Goal: Information Seeking & Learning: Check status

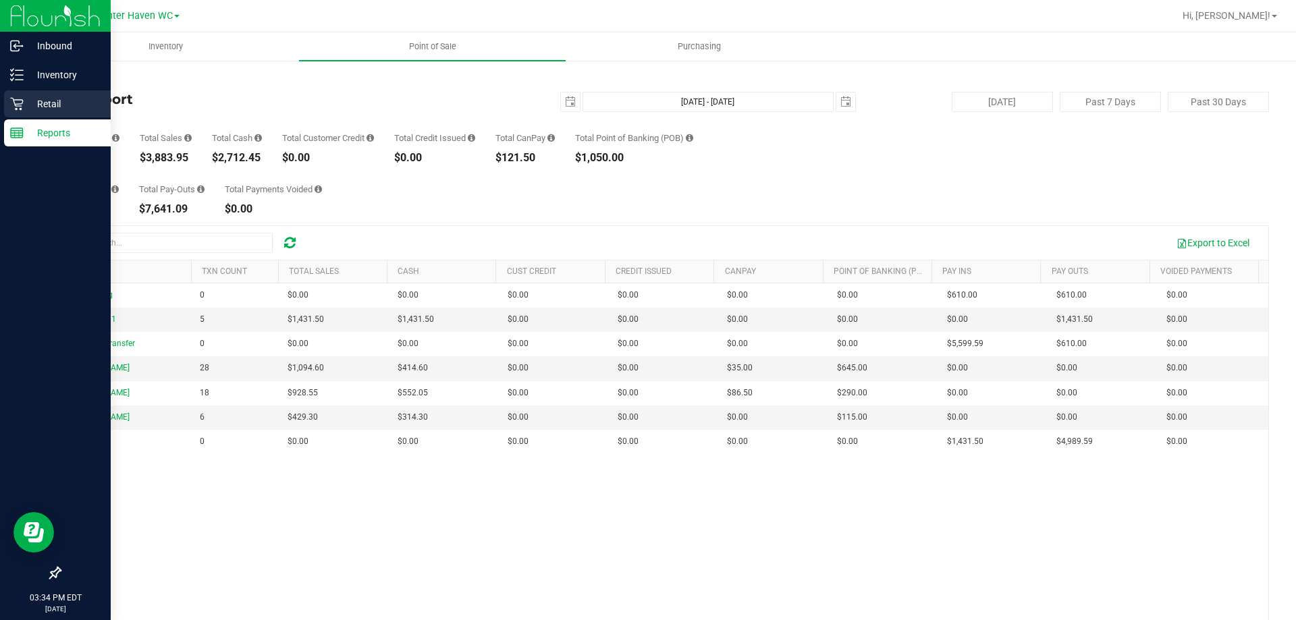
click at [62, 101] on p "Retail" at bounding box center [64, 104] width 81 height 16
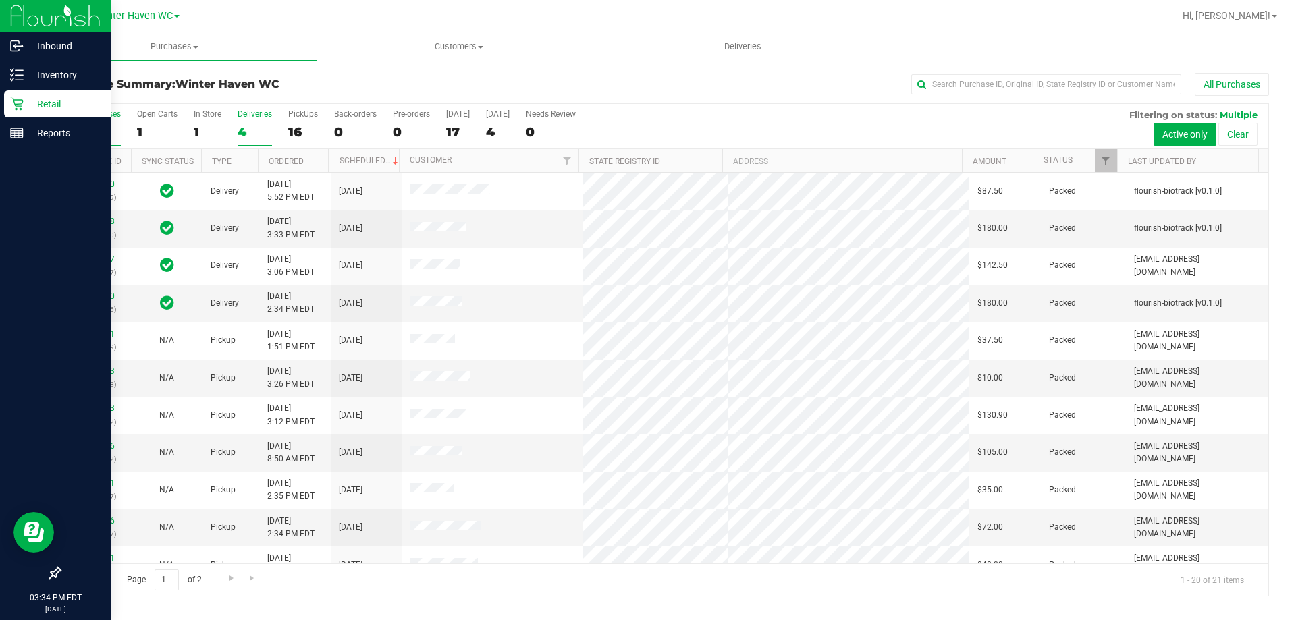
click at [246, 132] on div "4" at bounding box center [255, 132] width 34 height 16
click at [0, 0] on input "Deliveries 4" at bounding box center [0, 0] width 0 height 0
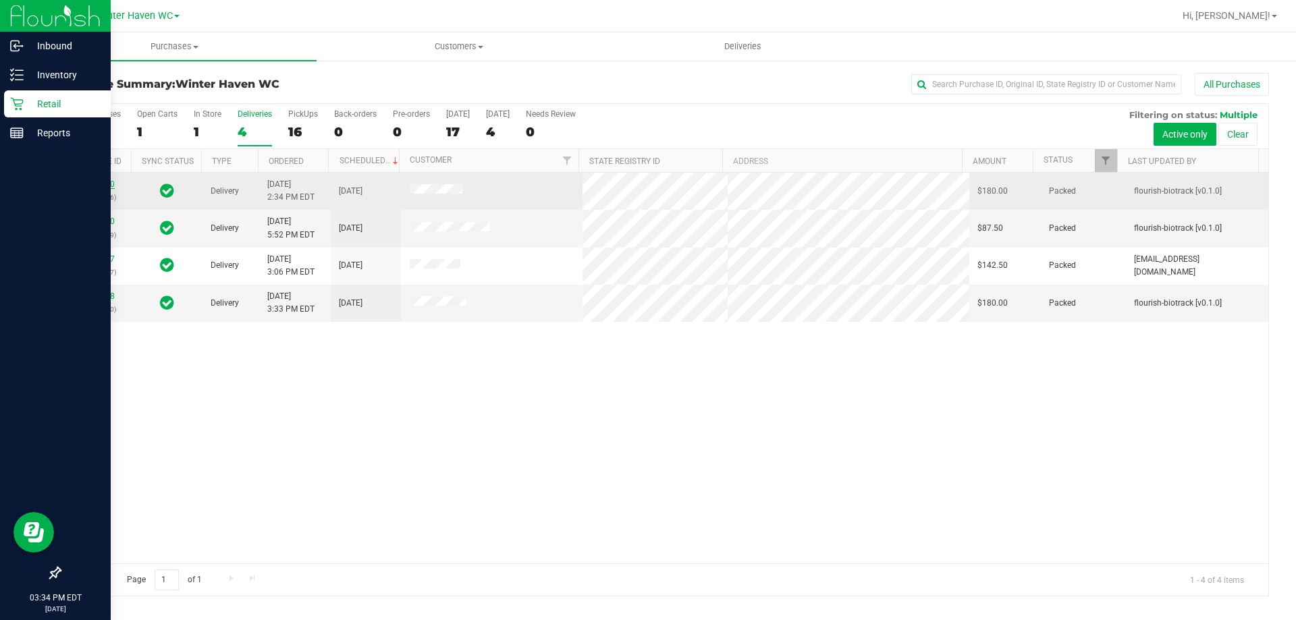
click at [90, 181] on link "11818600" at bounding box center [96, 184] width 38 height 9
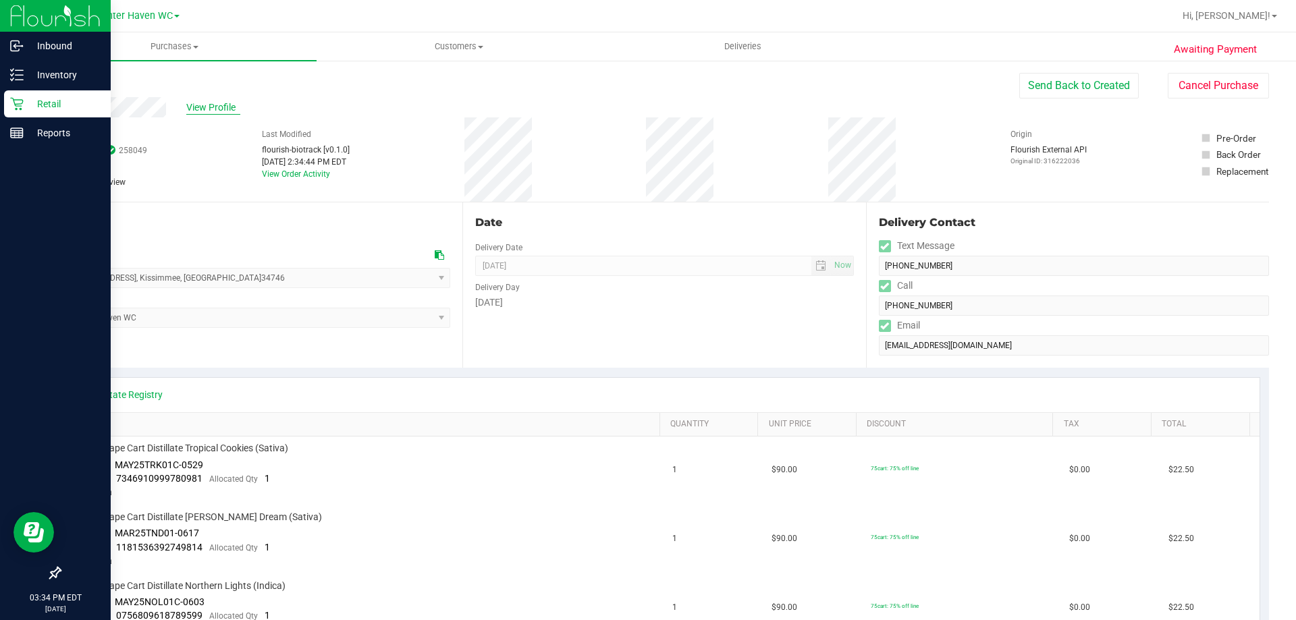
click at [218, 106] on span "View Profile" at bounding box center [213, 108] width 54 height 14
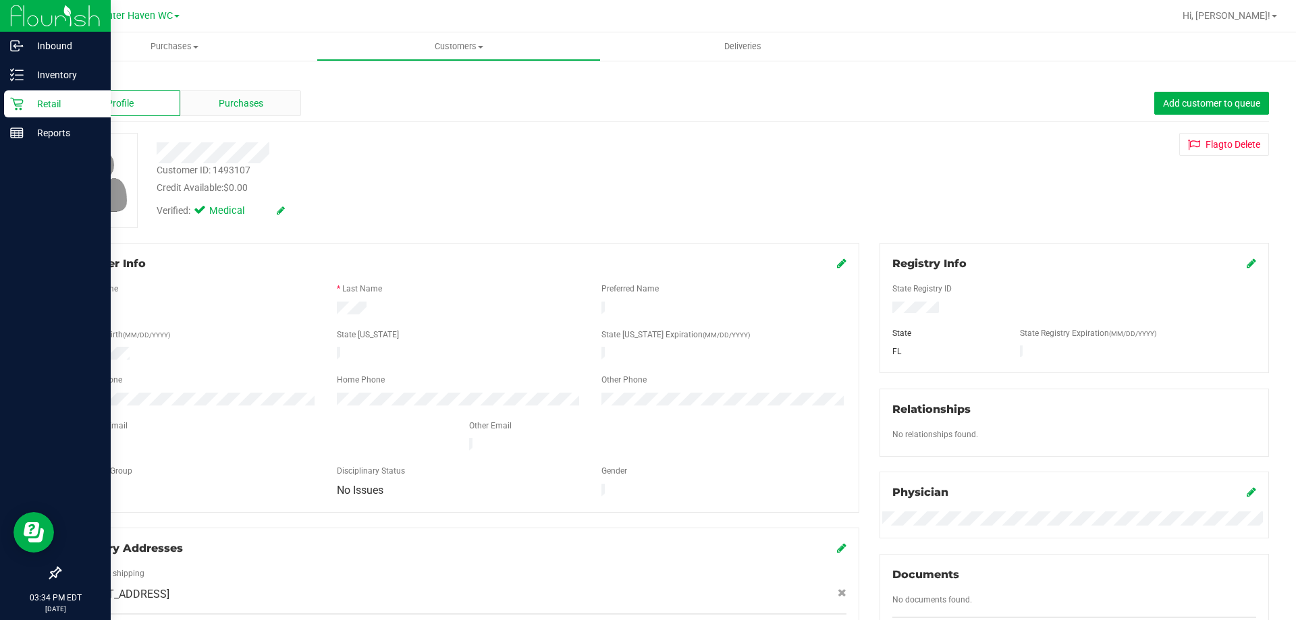
click at [230, 115] on div "Purchases" at bounding box center [240, 103] width 121 height 26
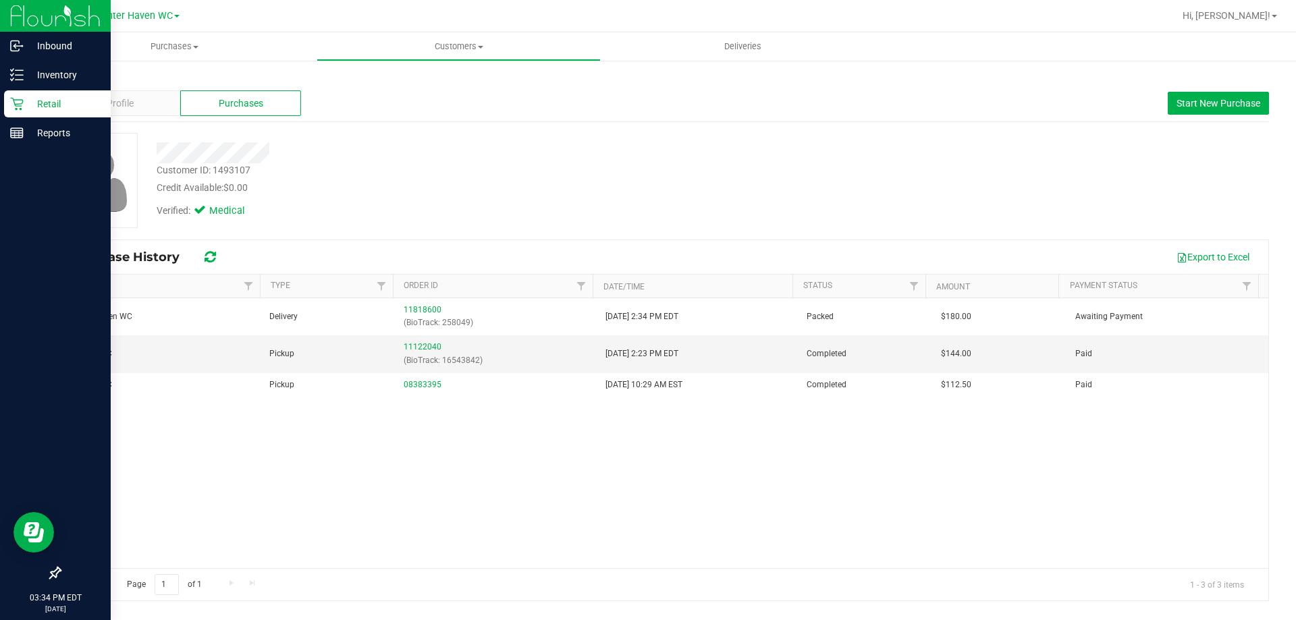
click at [77, 77] on link "Back" at bounding box center [70, 78] width 23 height 9
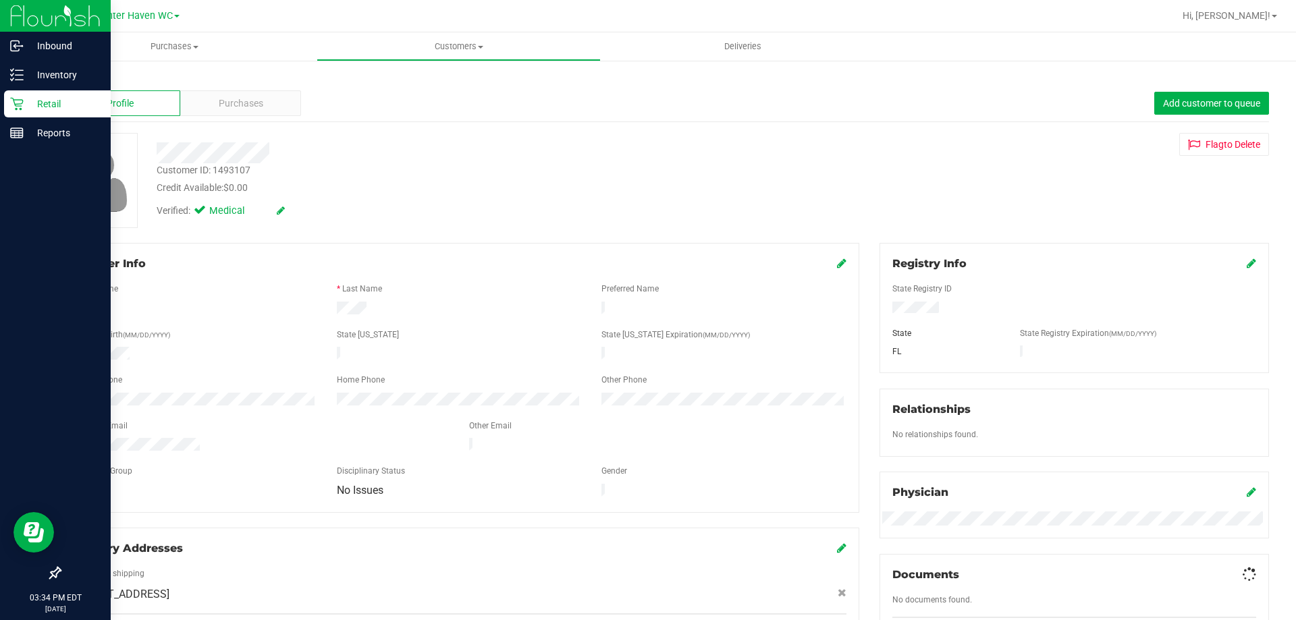
click at [31, 103] on p "Retail" at bounding box center [64, 104] width 81 height 16
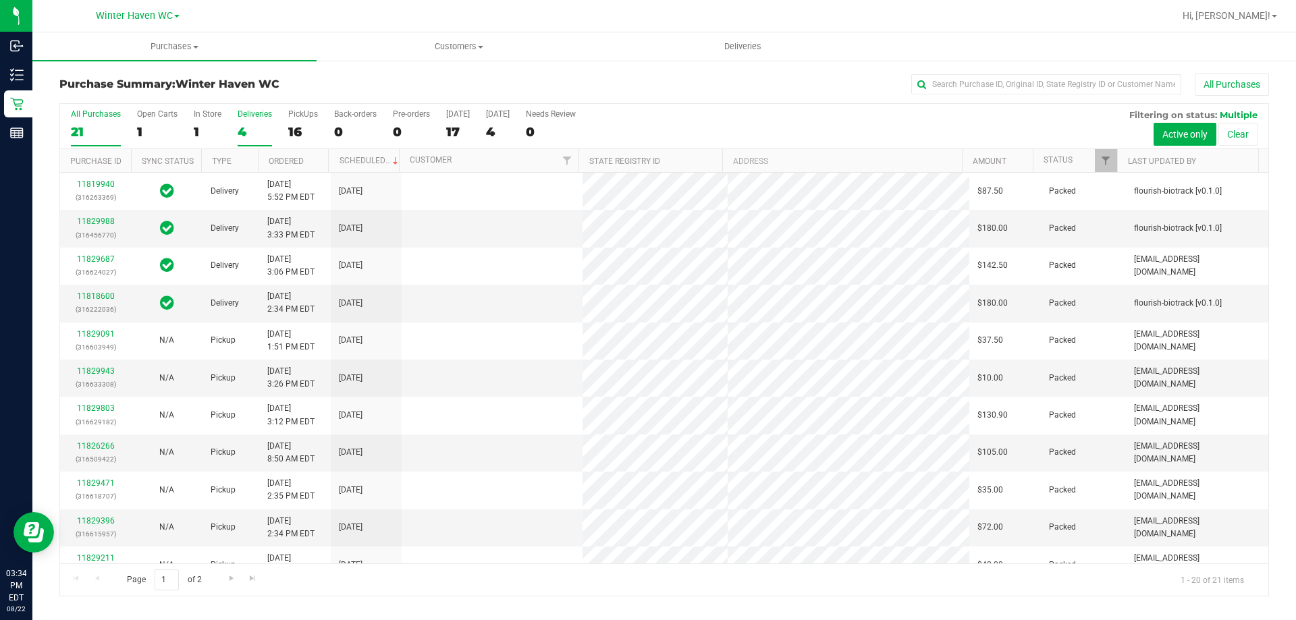
click at [242, 130] on div "4" at bounding box center [255, 132] width 34 height 16
click at [0, 0] on input "Deliveries 4" at bounding box center [0, 0] width 0 height 0
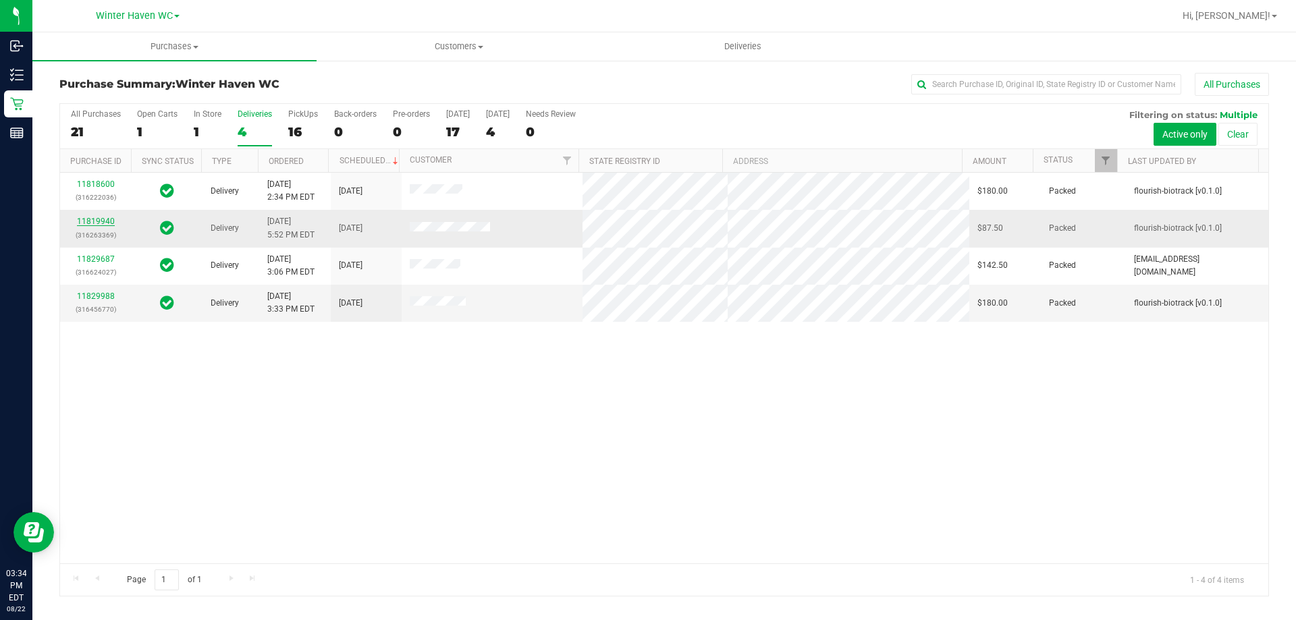
click at [92, 221] on link "11819940" at bounding box center [96, 221] width 38 height 9
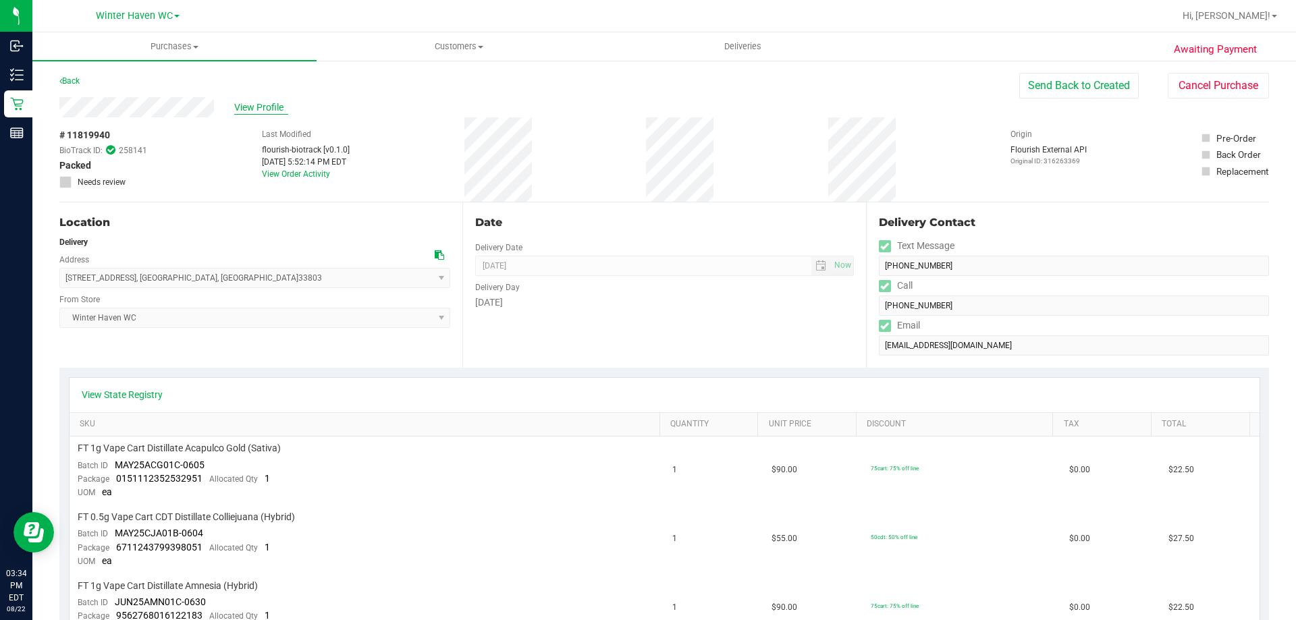
click at [259, 108] on span "View Profile" at bounding box center [261, 108] width 54 height 14
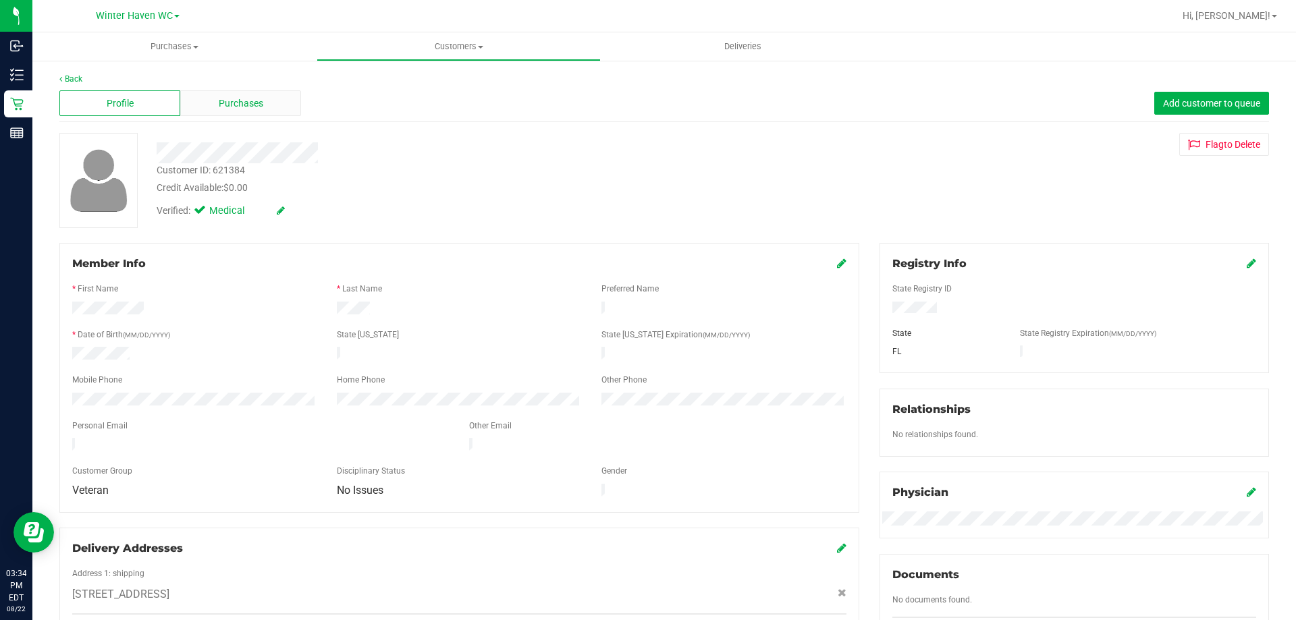
click at [236, 110] on span "Purchases" at bounding box center [241, 104] width 45 height 14
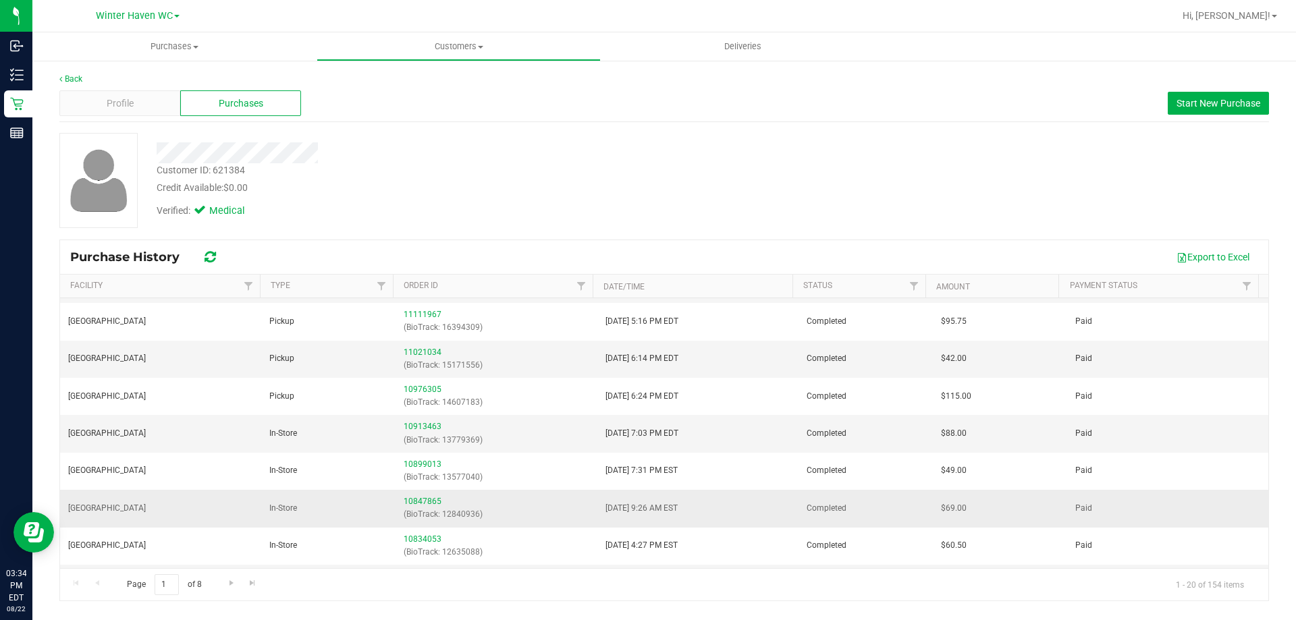
scroll to position [439, 0]
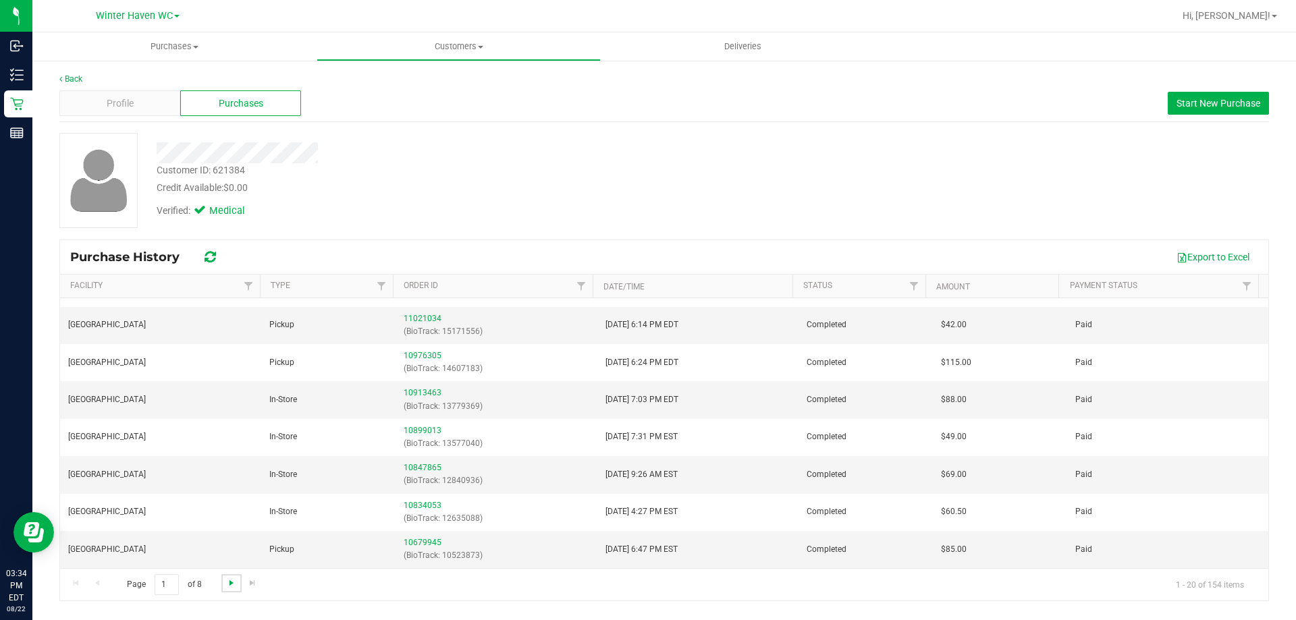
click at [232, 582] on span "Go to the next page" at bounding box center [231, 583] width 11 height 11
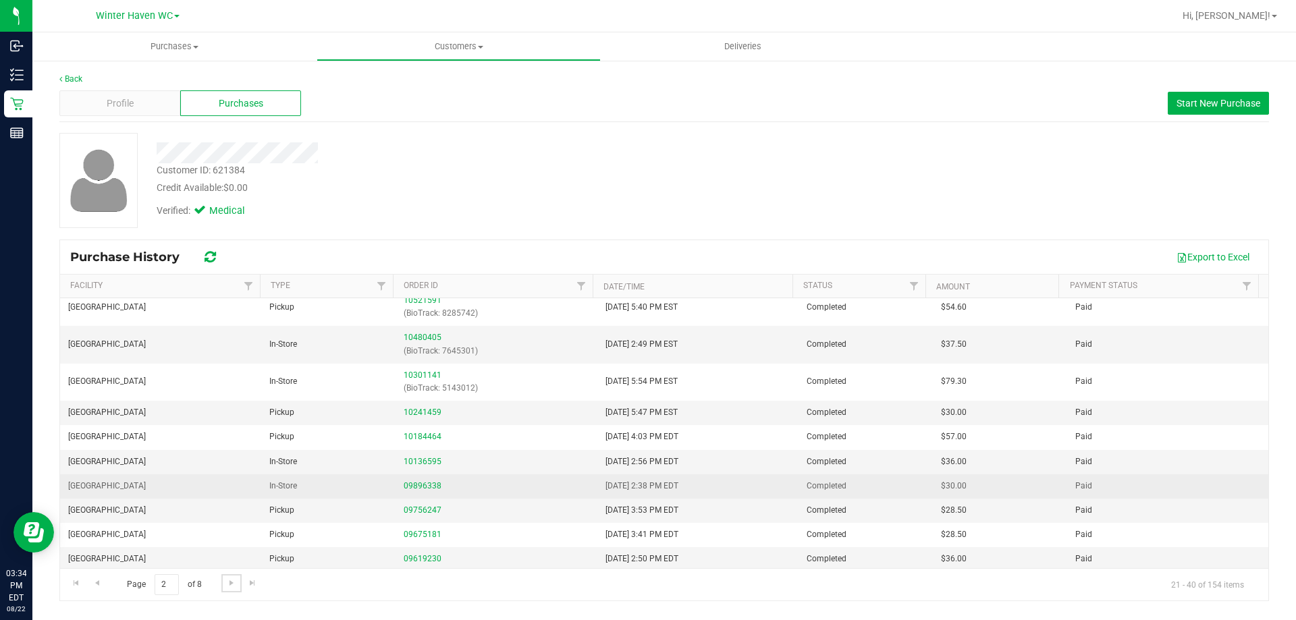
scroll to position [0, 0]
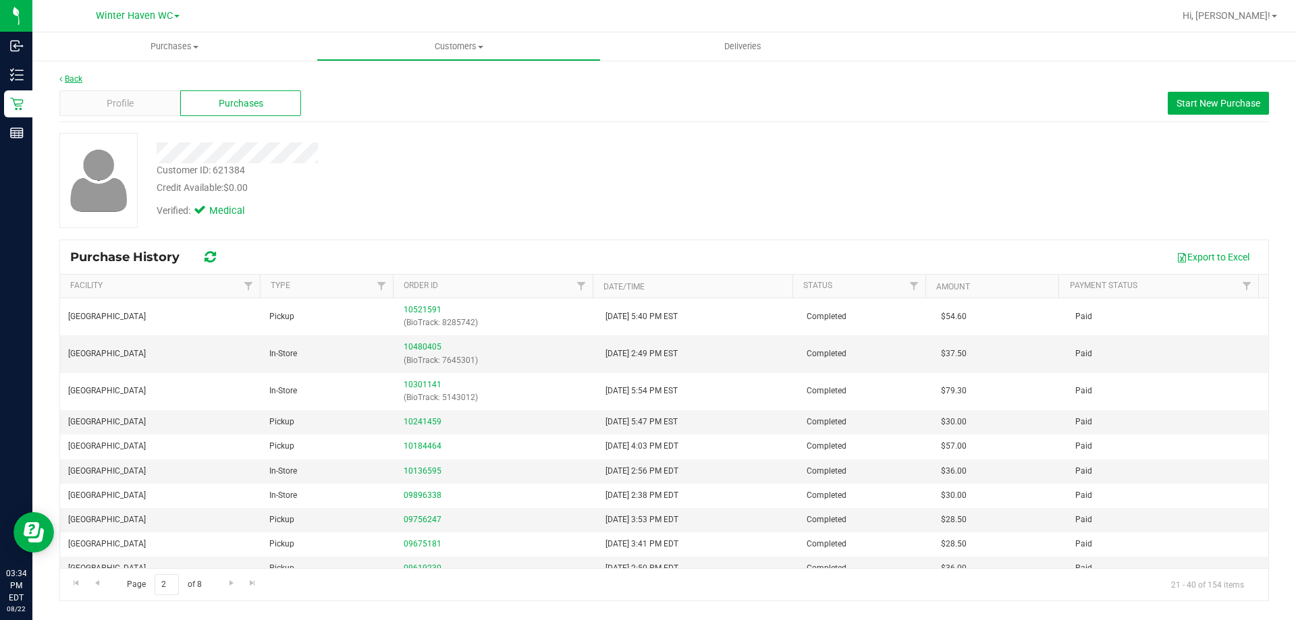
click at [70, 77] on link "Back" at bounding box center [70, 78] width 23 height 9
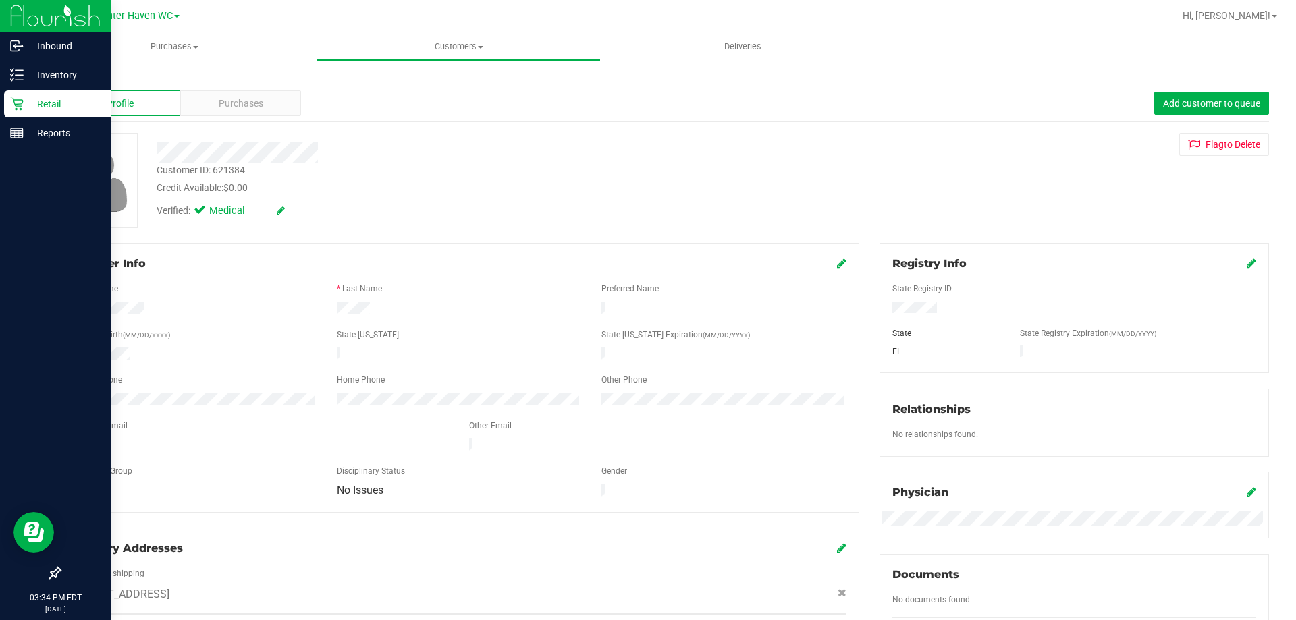
click at [29, 100] on p "Retail" at bounding box center [64, 104] width 81 height 16
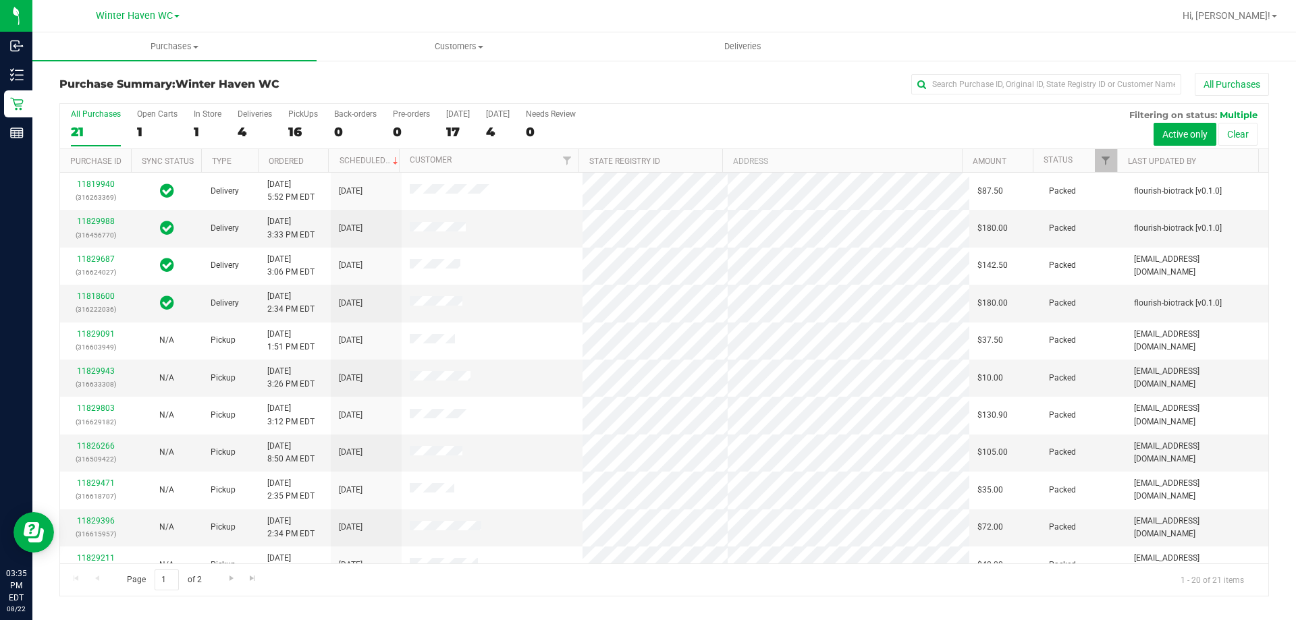
click at [241, 130] on div "4" at bounding box center [255, 132] width 34 height 16
click at [0, 0] on input "Deliveries 4" at bounding box center [0, 0] width 0 height 0
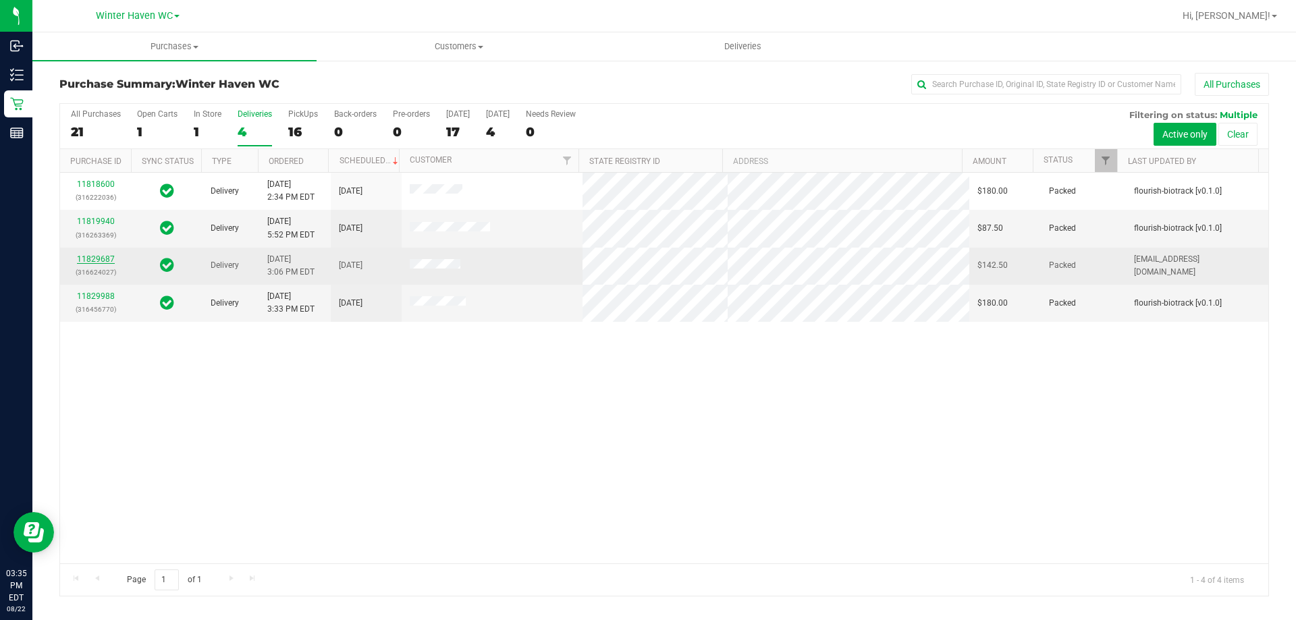
click at [102, 256] on link "11829687" at bounding box center [96, 259] width 38 height 9
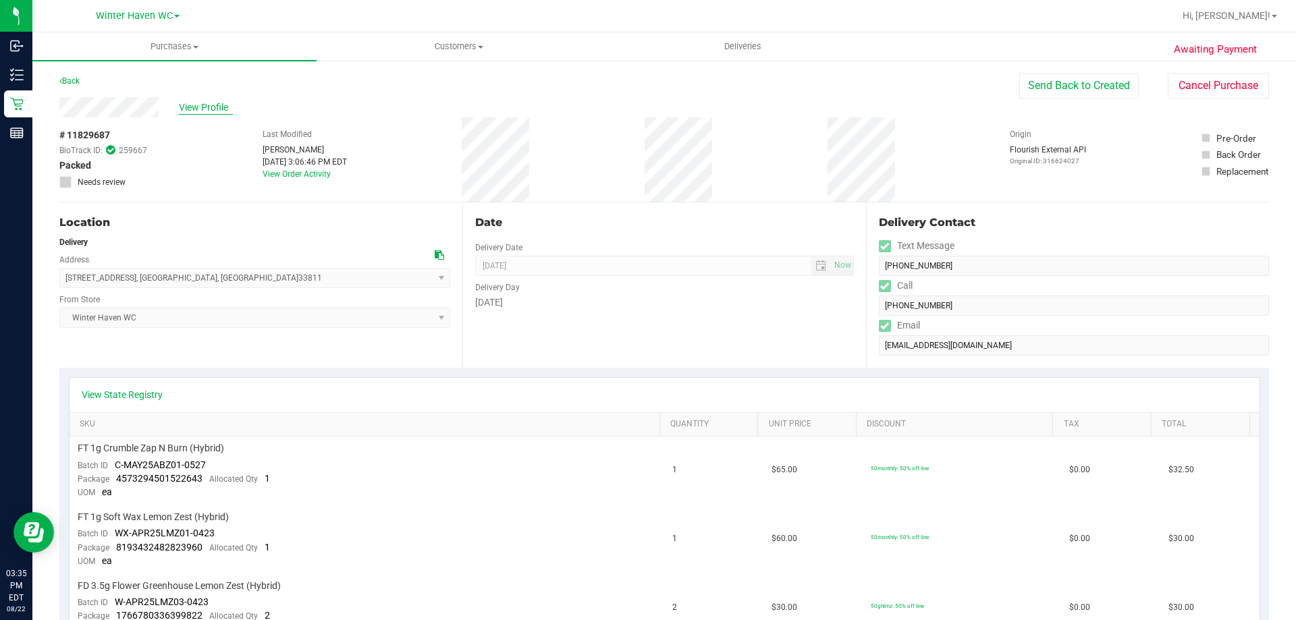
click at [188, 105] on span "View Profile" at bounding box center [206, 108] width 54 height 14
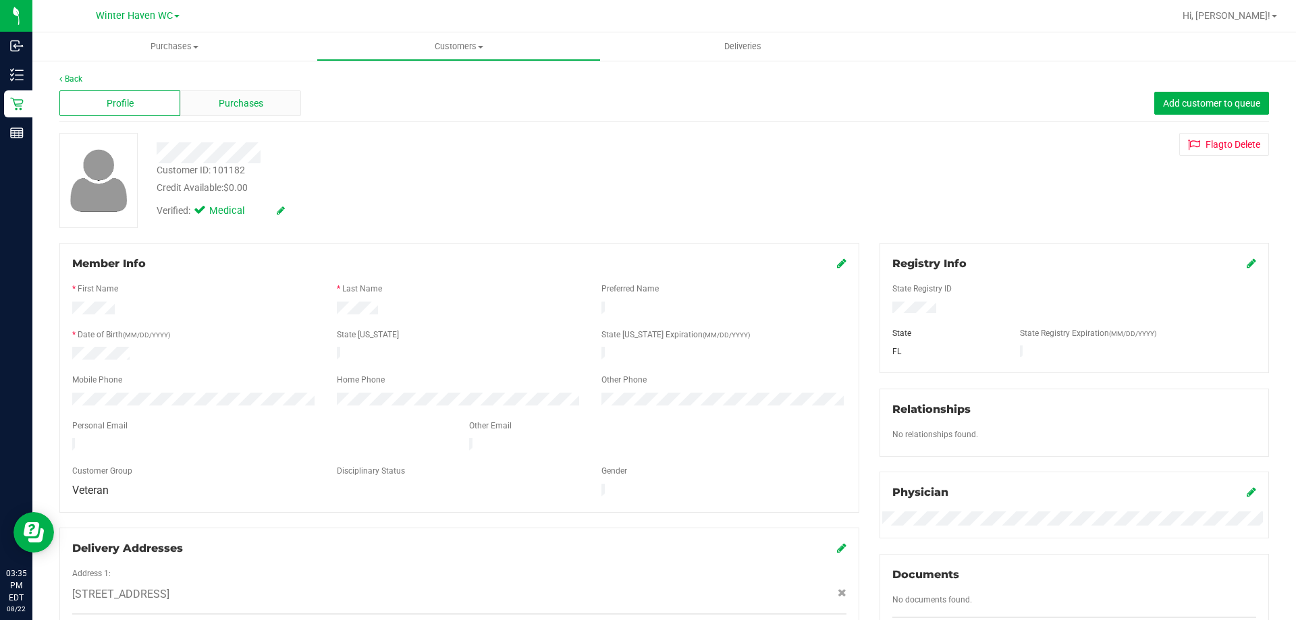
click at [270, 101] on div "Purchases" at bounding box center [240, 103] width 121 height 26
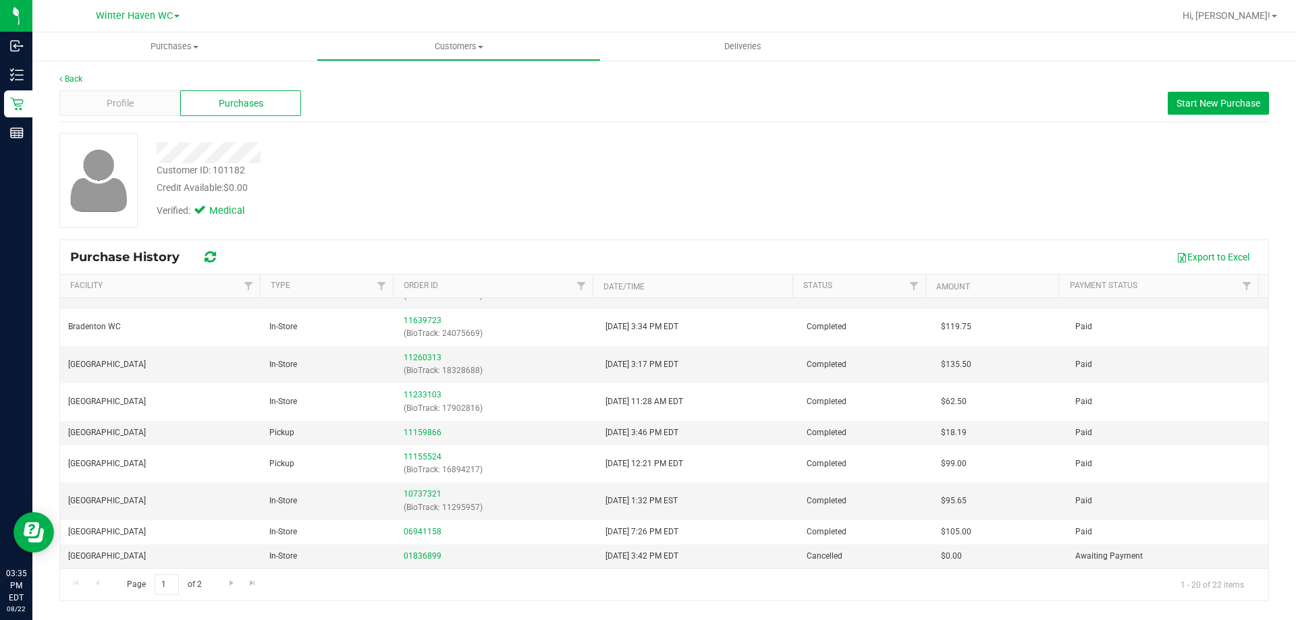
scroll to position [335, 0]
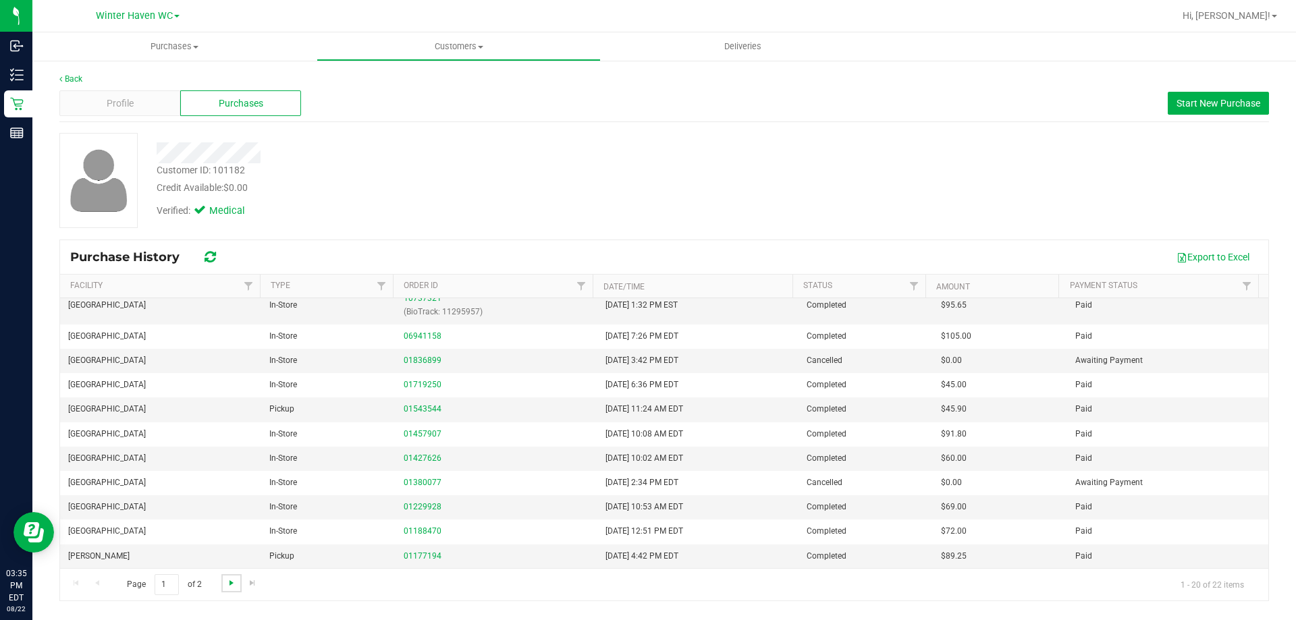
click at [232, 585] on span "Go to the next page" at bounding box center [231, 583] width 11 height 11
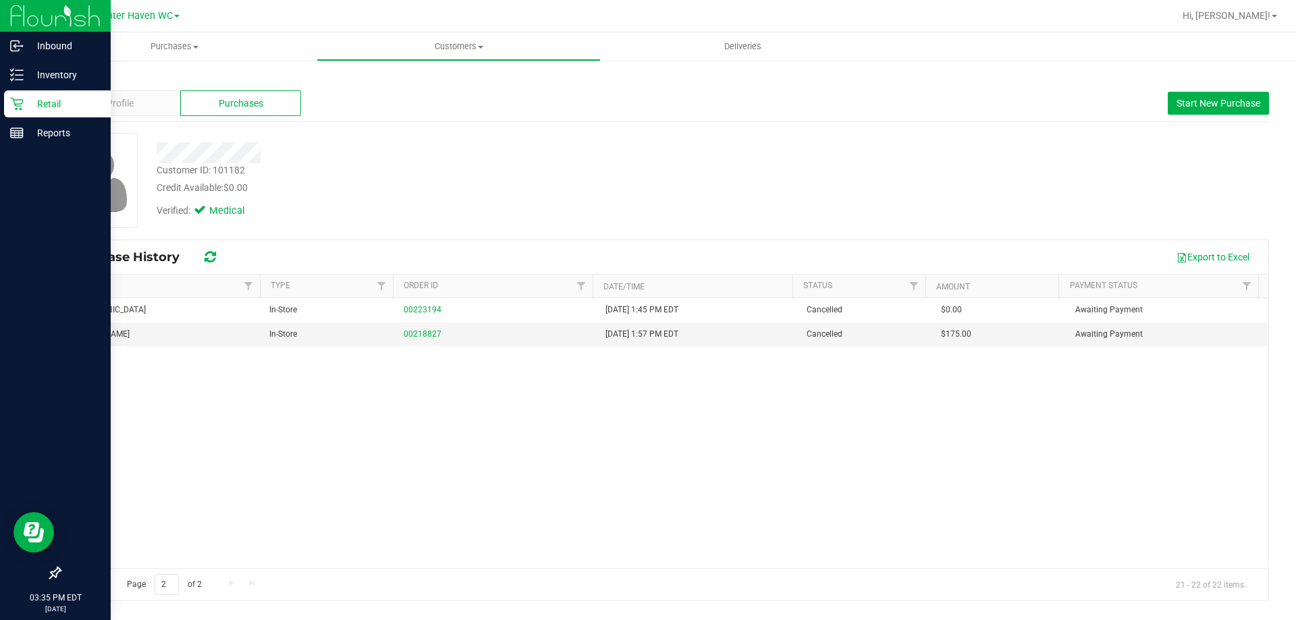
click at [32, 103] on p "Retail" at bounding box center [64, 104] width 81 height 16
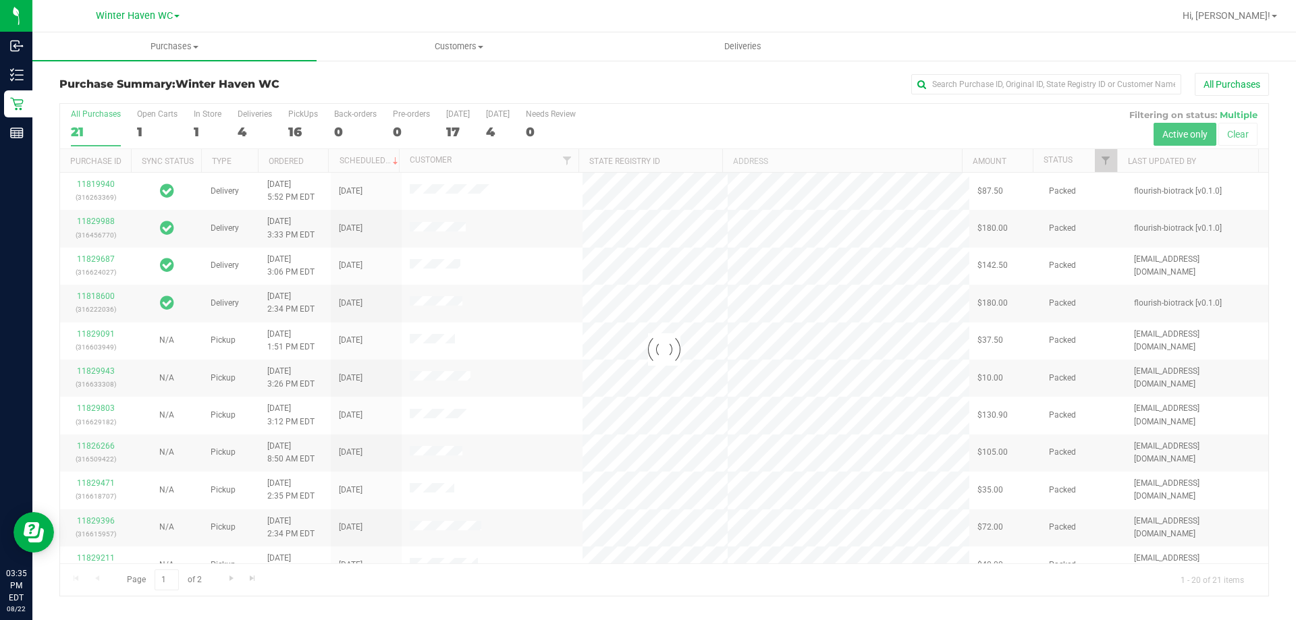
click at [240, 131] on div "4" at bounding box center [255, 132] width 34 height 16
click at [0, 0] on input "Deliveries 4" at bounding box center [0, 0] width 0 height 0
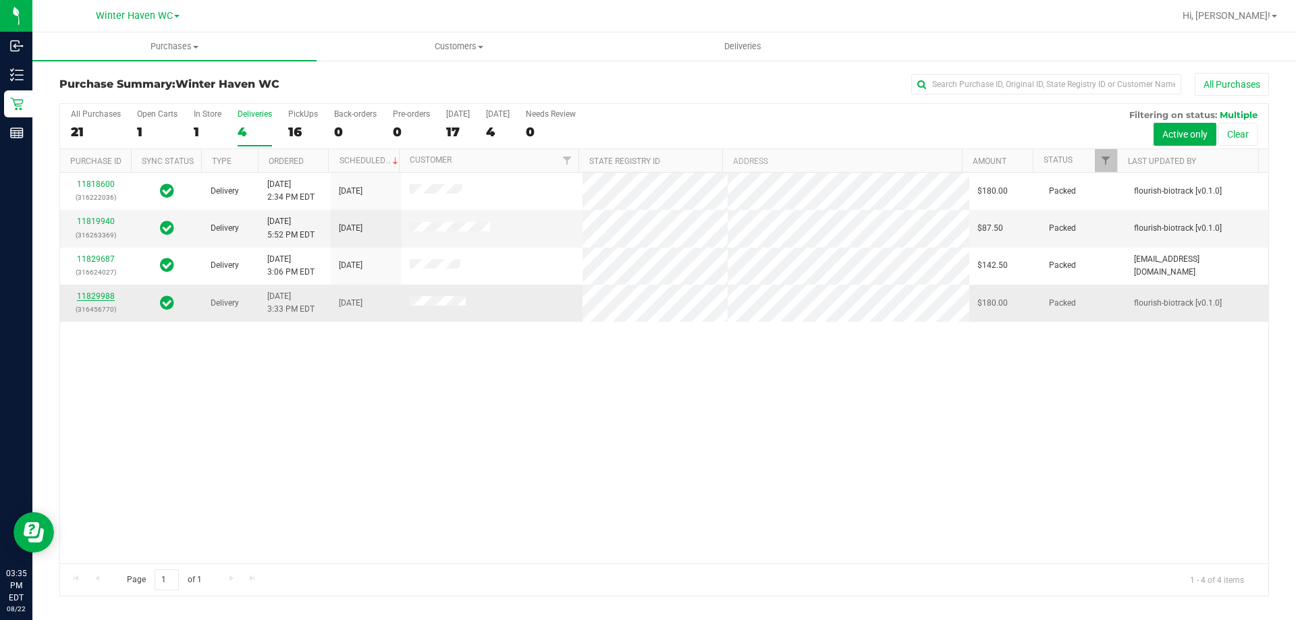
click at [105, 295] on link "11829988" at bounding box center [96, 296] width 38 height 9
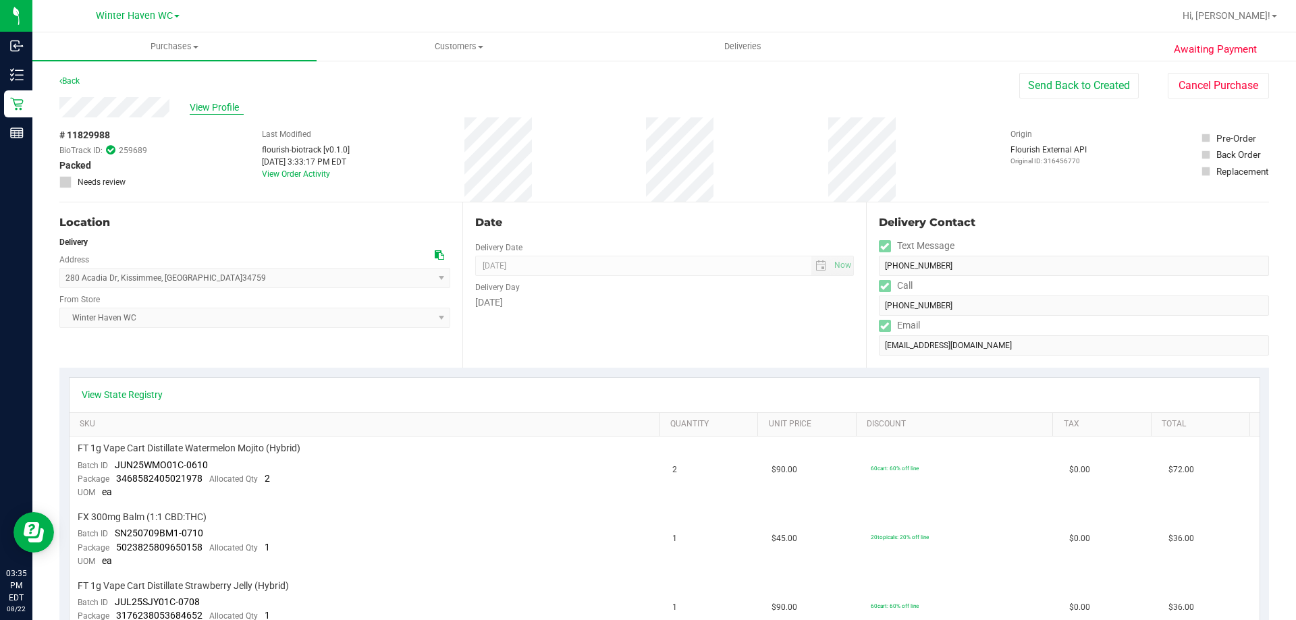
click at [209, 107] on span "View Profile" at bounding box center [217, 108] width 54 height 14
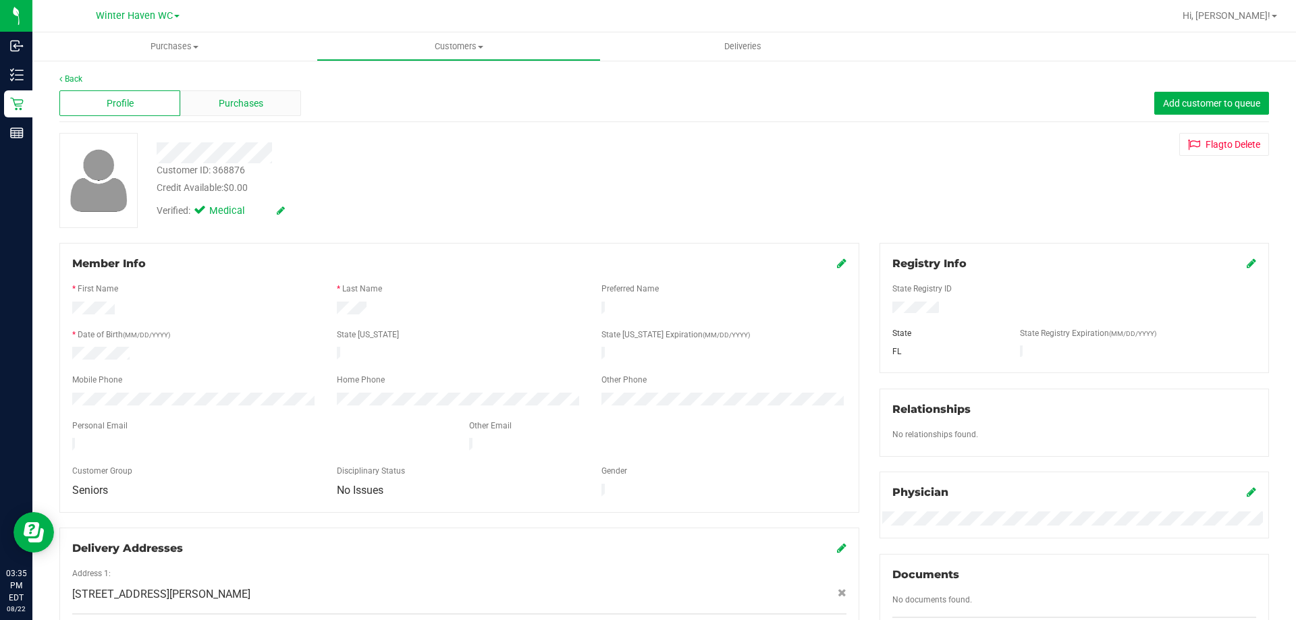
click at [269, 107] on div "Purchases" at bounding box center [240, 103] width 121 height 26
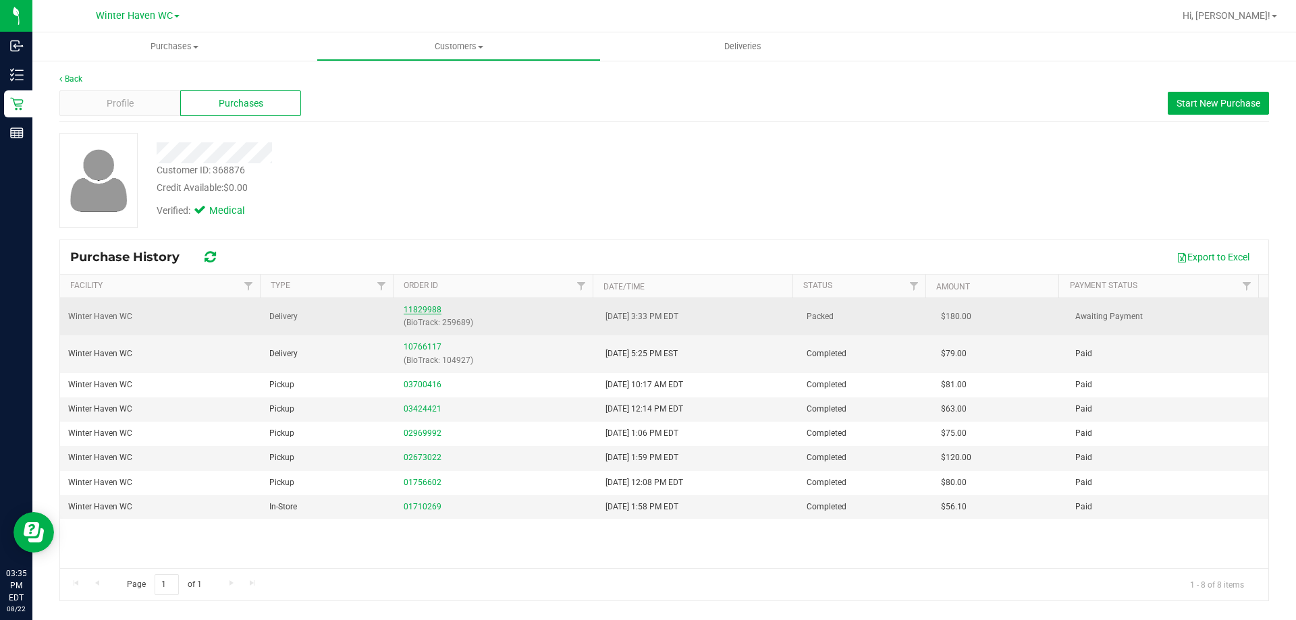
click at [404, 306] on link "11829988" at bounding box center [423, 309] width 38 height 9
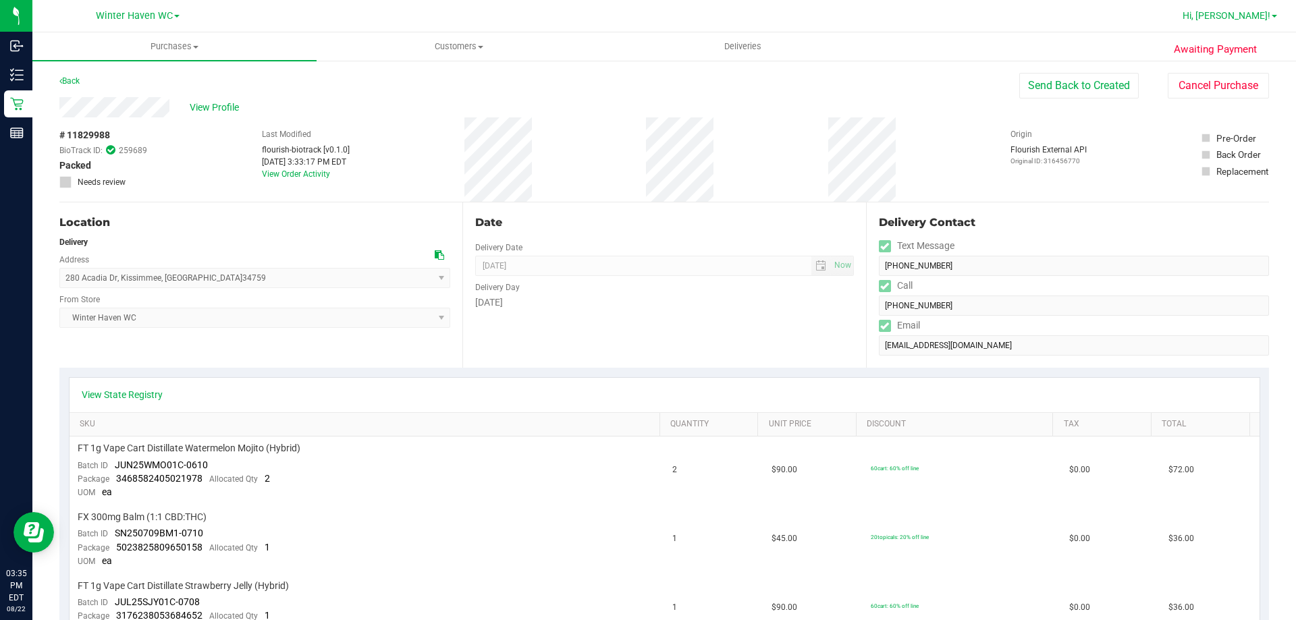
click at [1273, 11] on link "Hi, [PERSON_NAME]!" at bounding box center [1229, 16] width 105 height 14
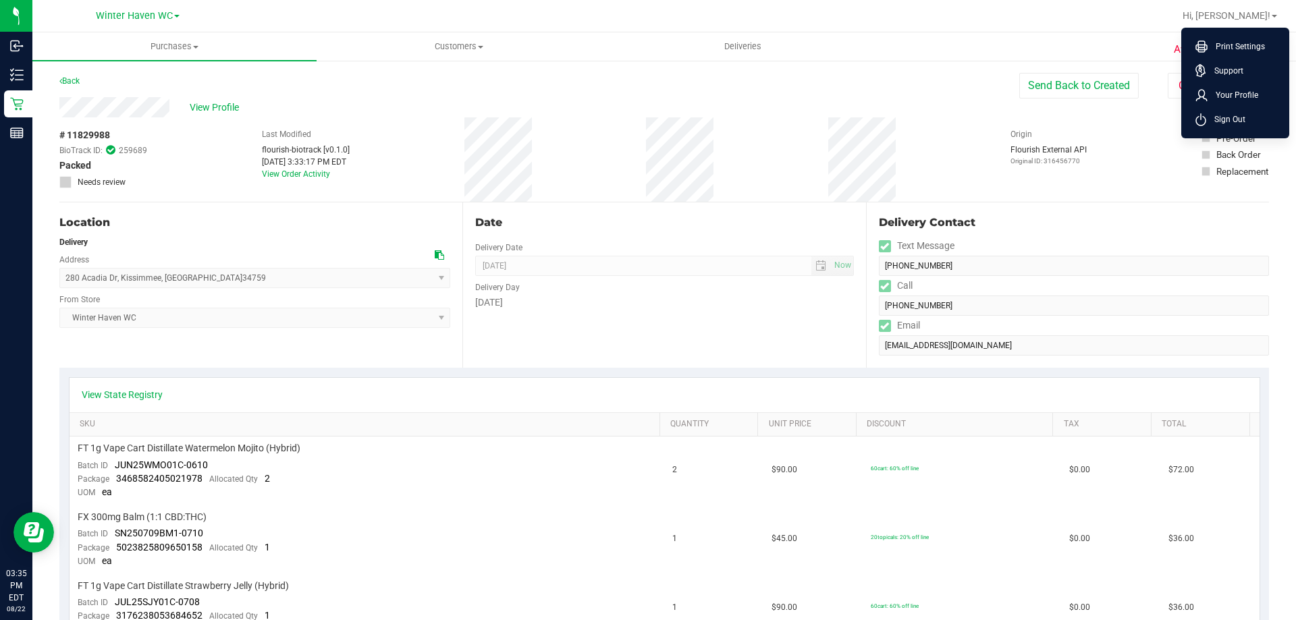
drag, startPoint x: 1235, startPoint y: 127, endPoint x: 1045, endPoint y: 53, distance: 203.7
click at [1235, 126] on li "Sign Out" at bounding box center [1235, 119] width 101 height 24
